Goal: Transaction & Acquisition: Purchase product/service

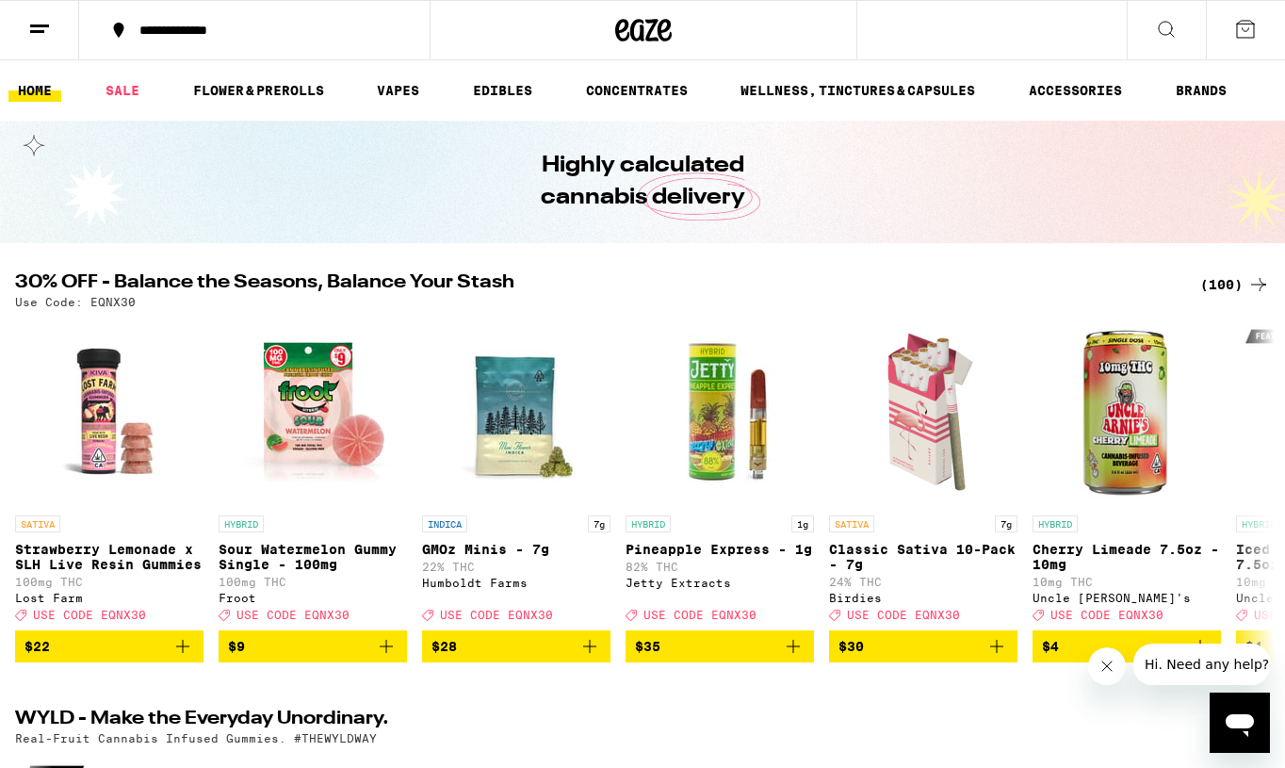
click at [1214, 283] on div "(100)" at bounding box center [1235, 284] width 70 height 23
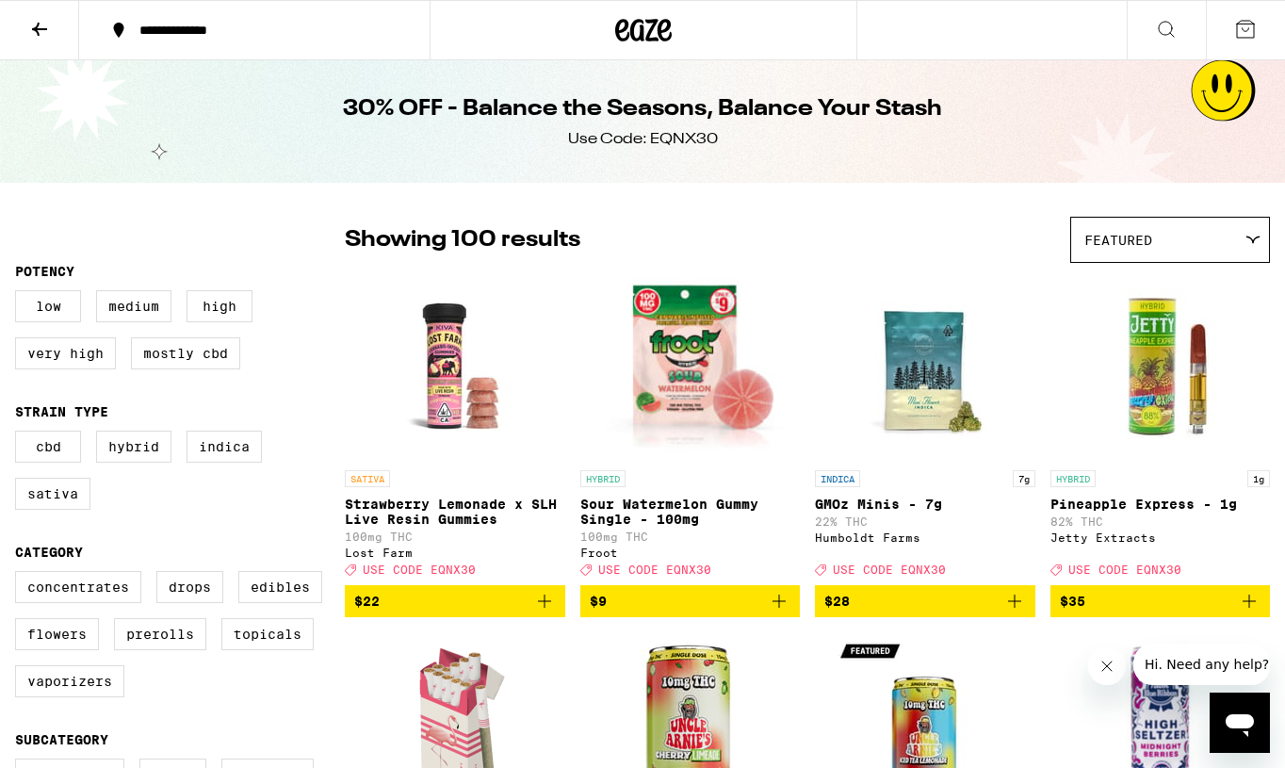
scroll to position [-1, 0]
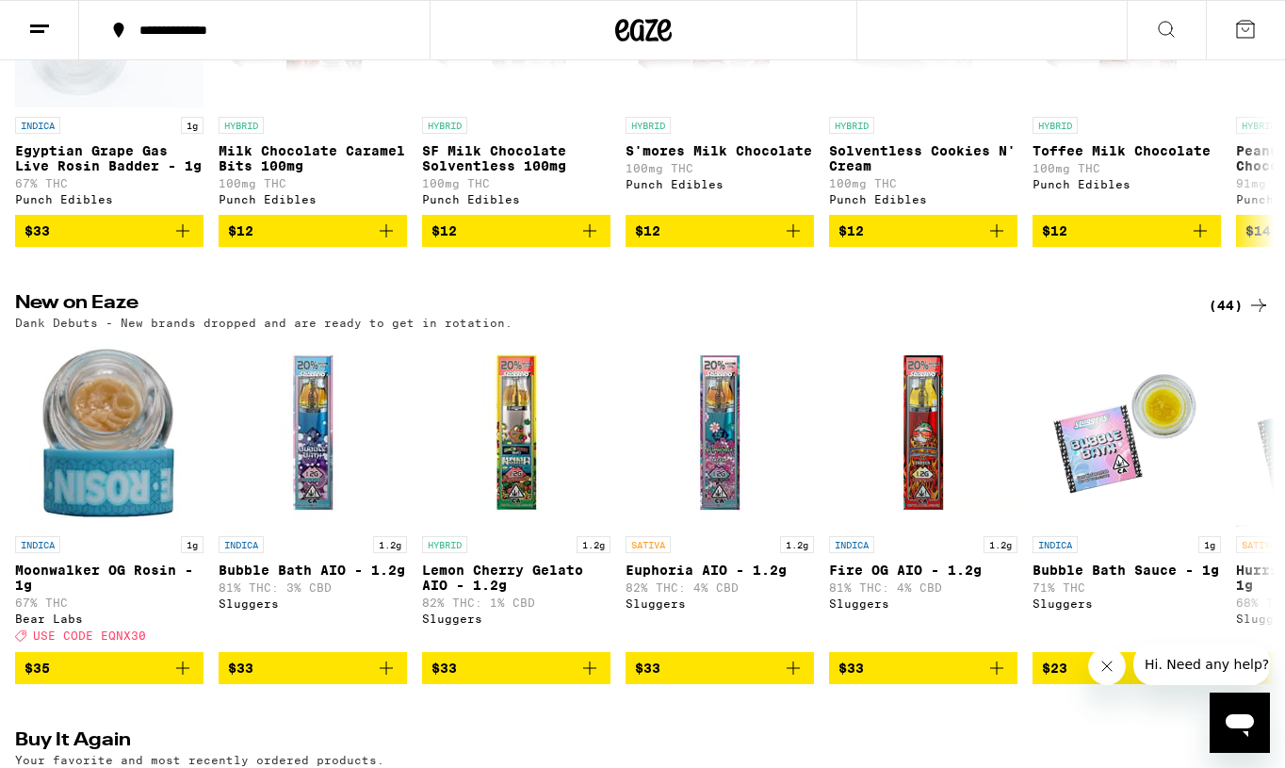
scroll to position [1330, 0]
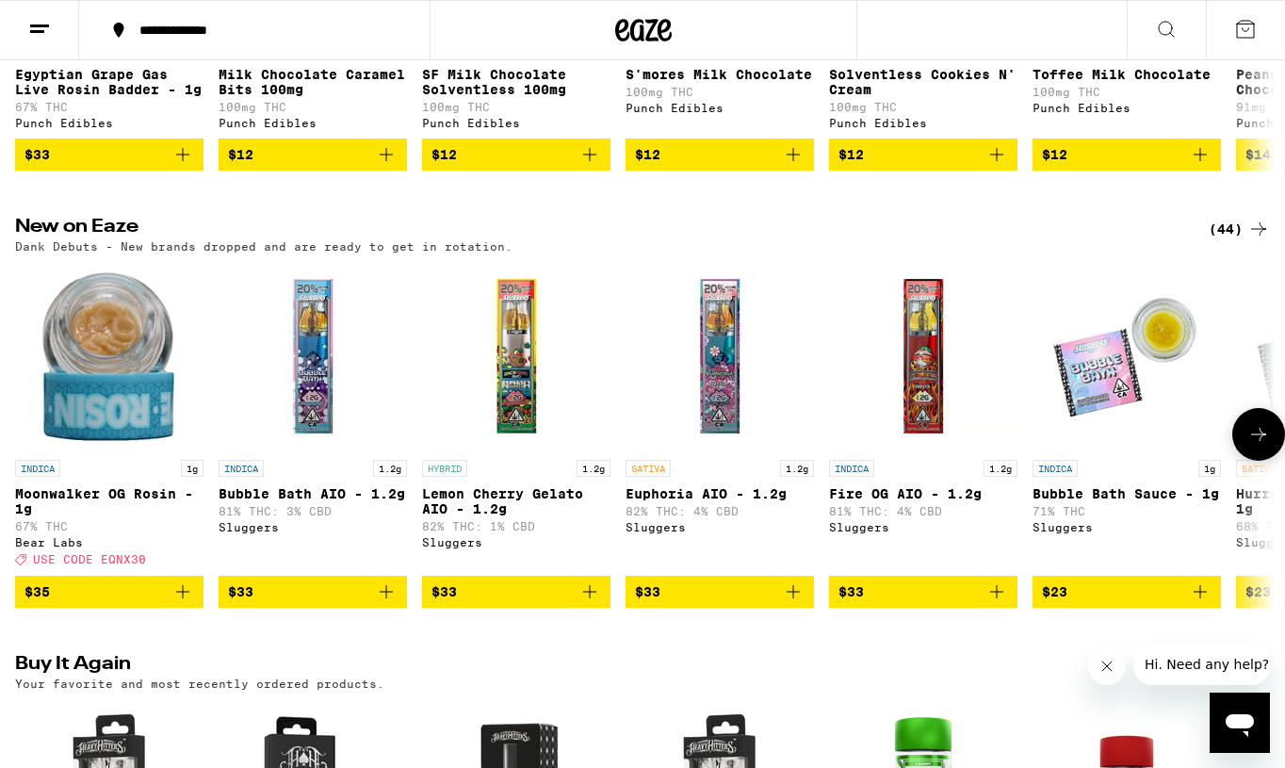
click at [1264, 446] on icon at bounding box center [1258, 434] width 23 height 23
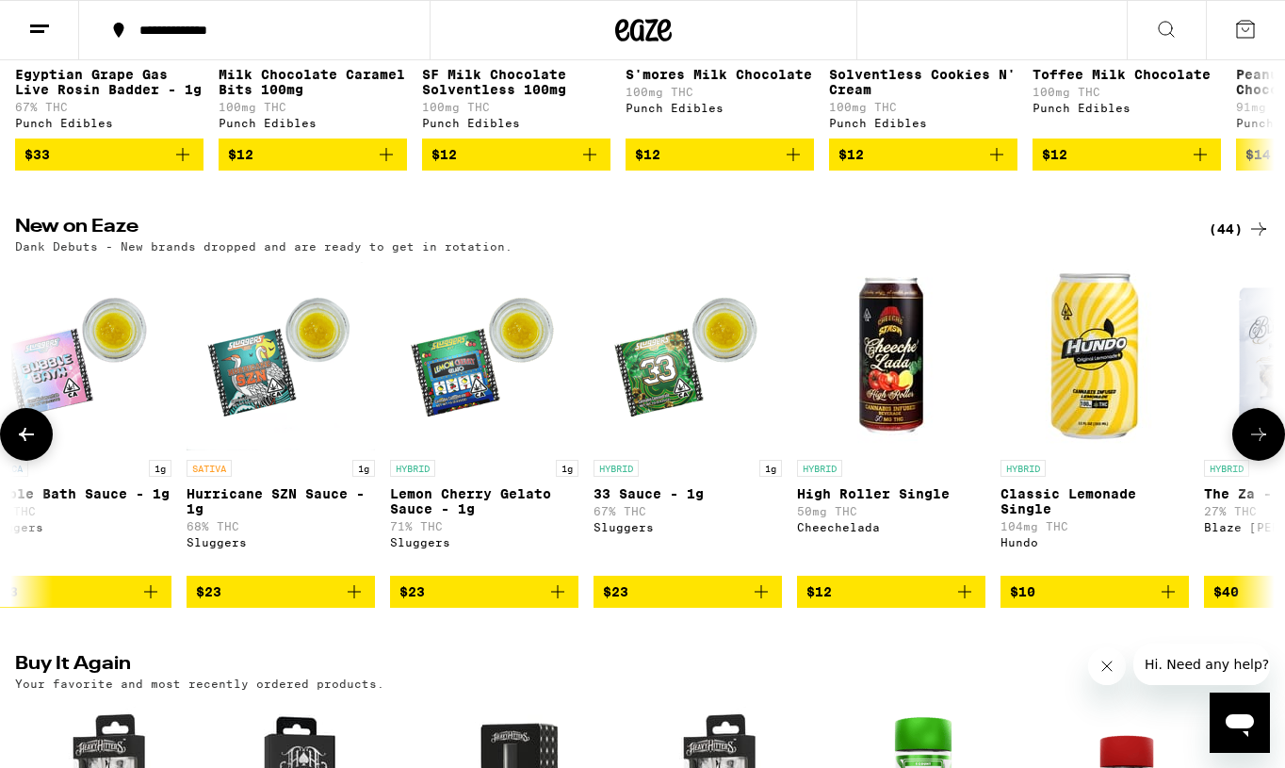
click at [1264, 446] on icon at bounding box center [1258, 434] width 23 height 23
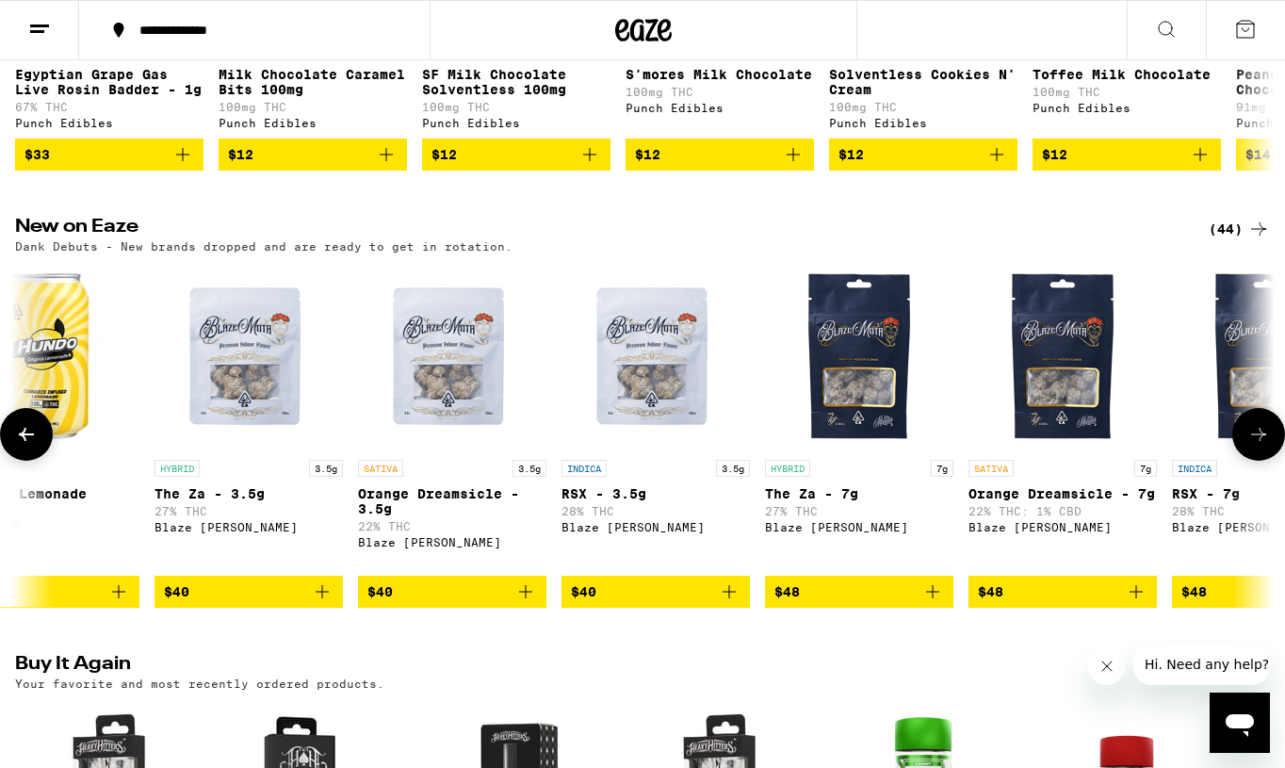
click at [1264, 446] on icon at bounding box center [1258, 434] width 23 height 23
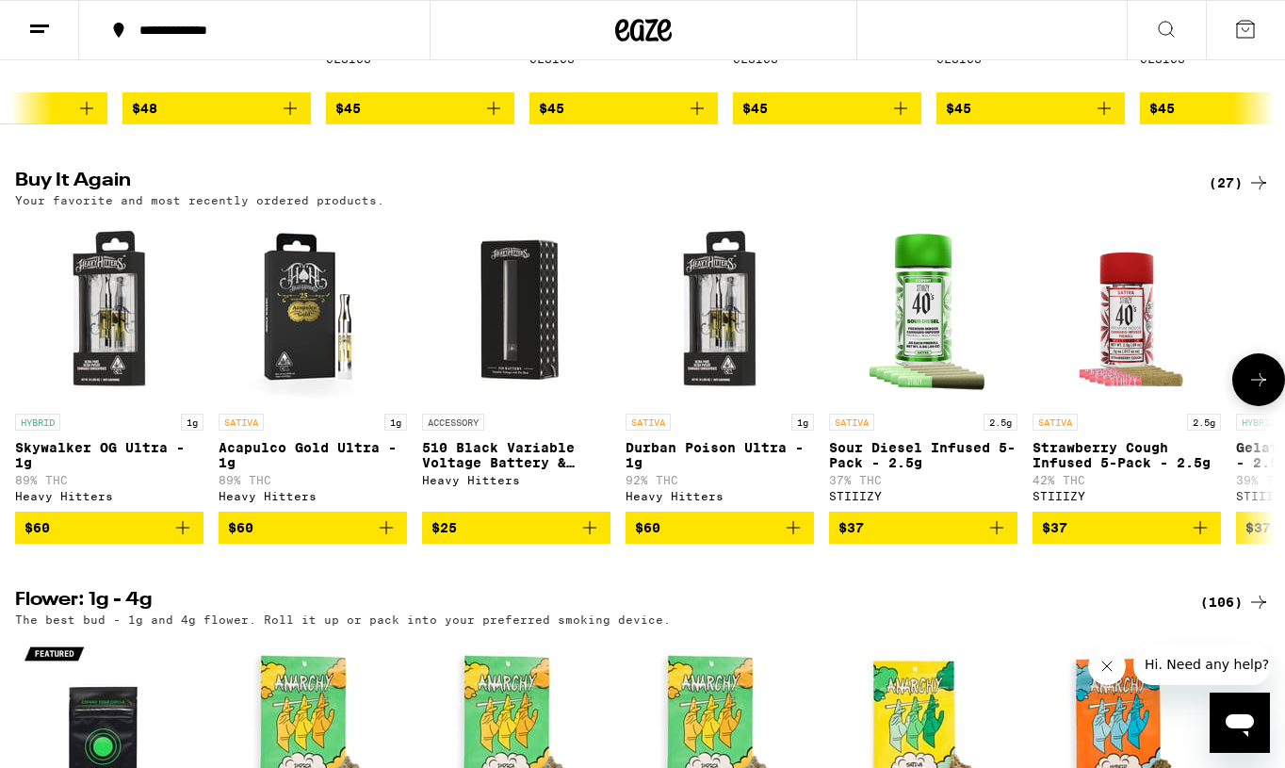
scroll to position [1816, 0]
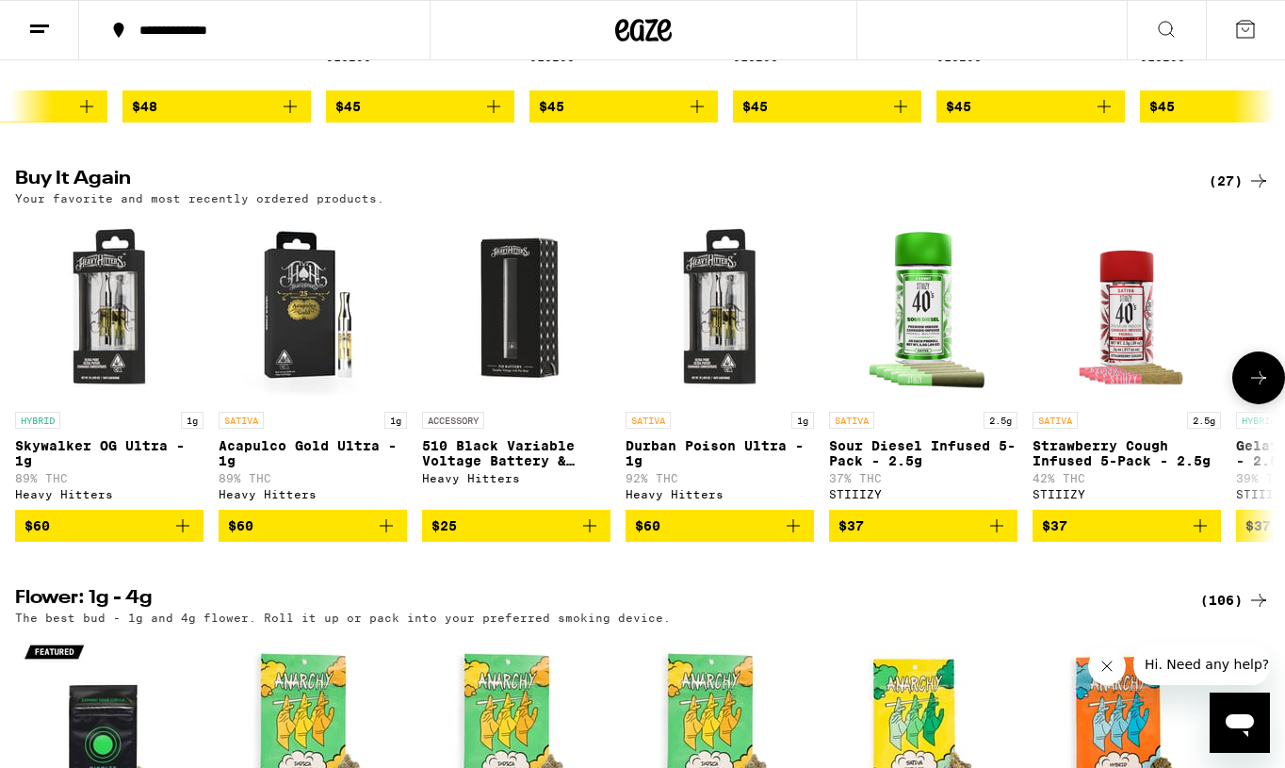
click at [1259, 389] on icon at bounding box center [1258, 377] width 23 height 23
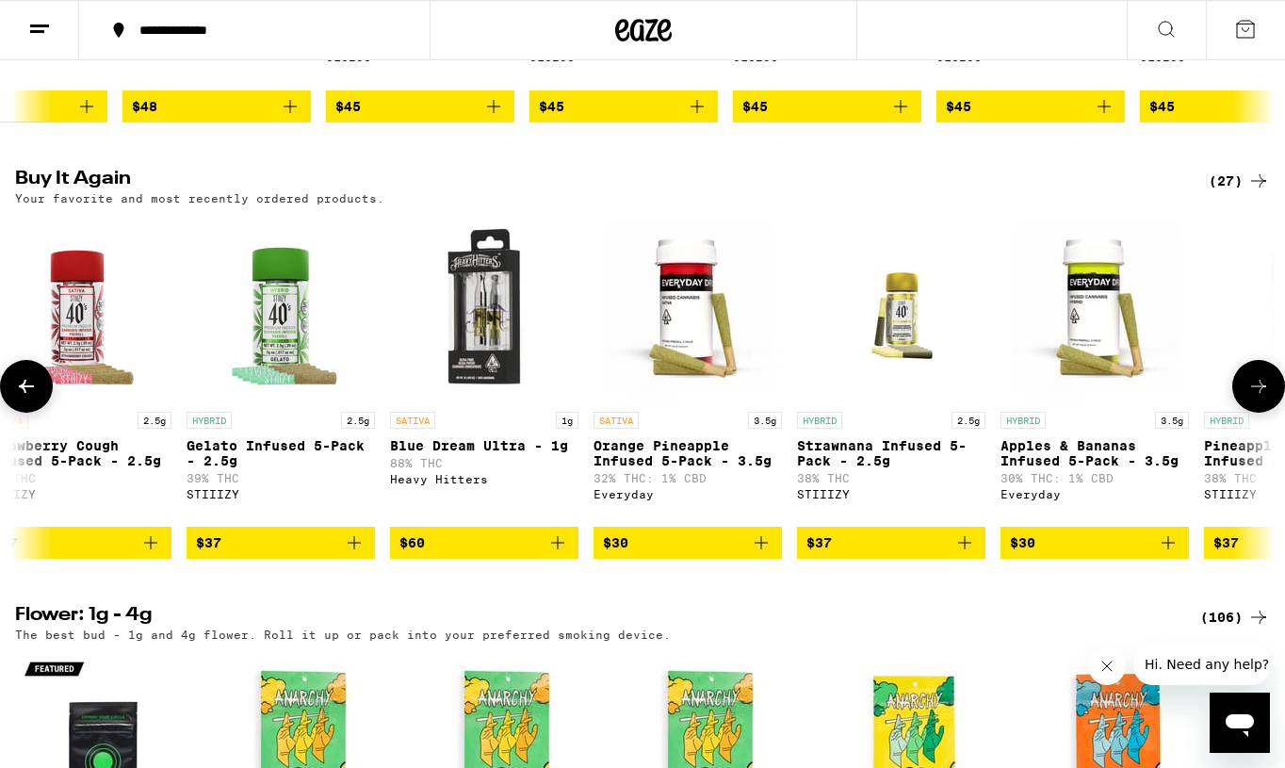
scroll to position [0, 1050]
click at [28, 398] on icon at bounding box center [26, 386] width 23 height 23
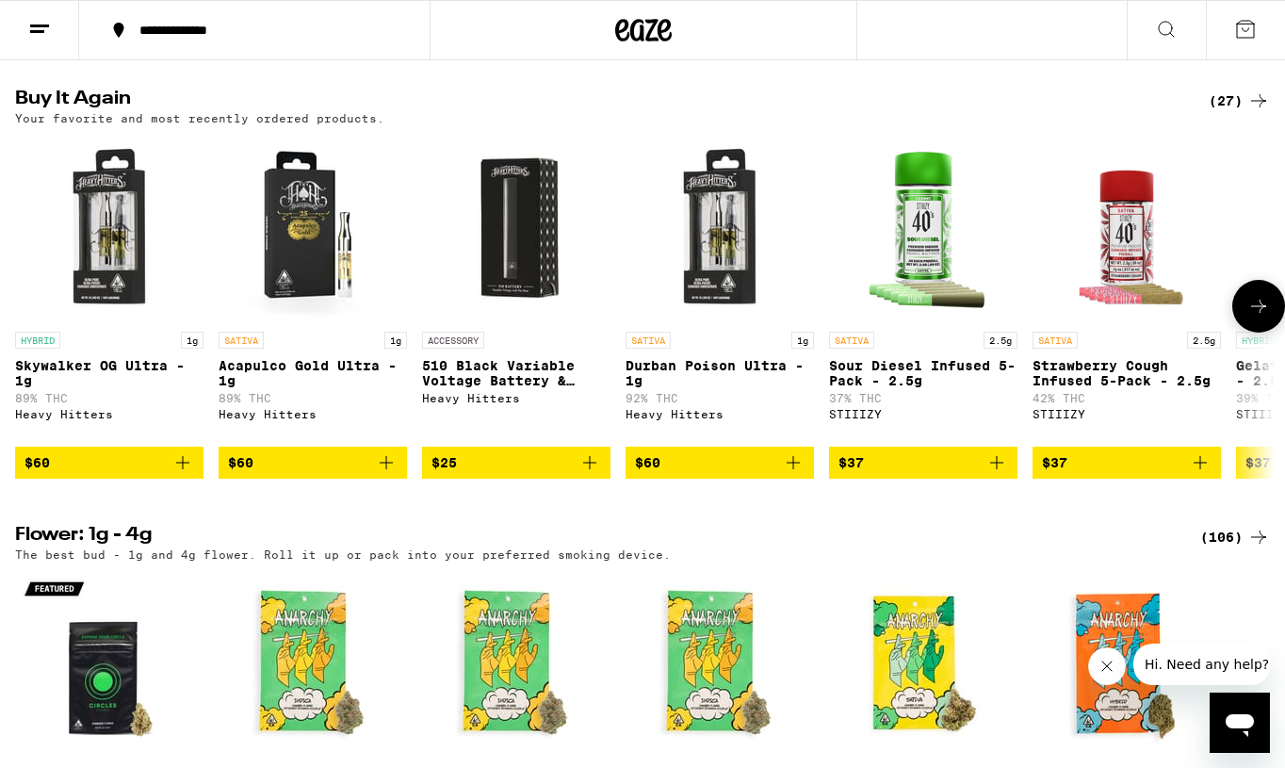
scroll to position [1903, 0]
